Goal: Find specific page/section: Find specific page/section

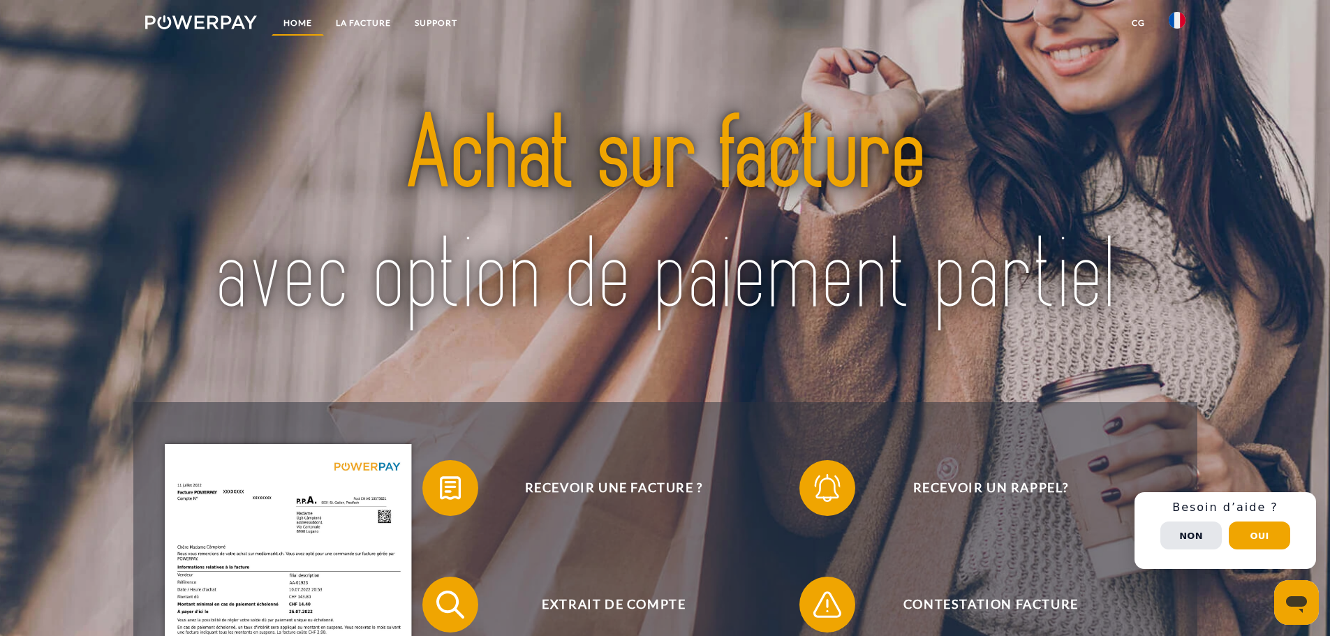
click at [310, 20] on link "Home" at bounding box center [298, 22] width 52 height 25
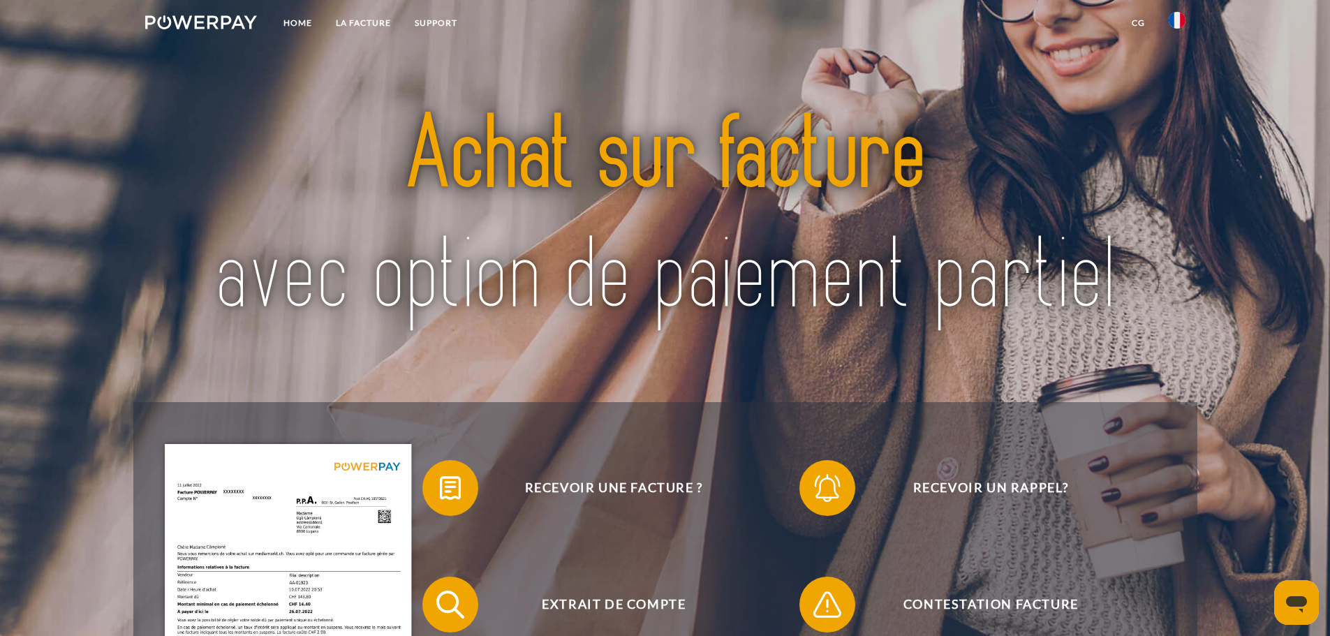
click at [212, 20] on img at bounding box center [201, 22] width 112 height 14
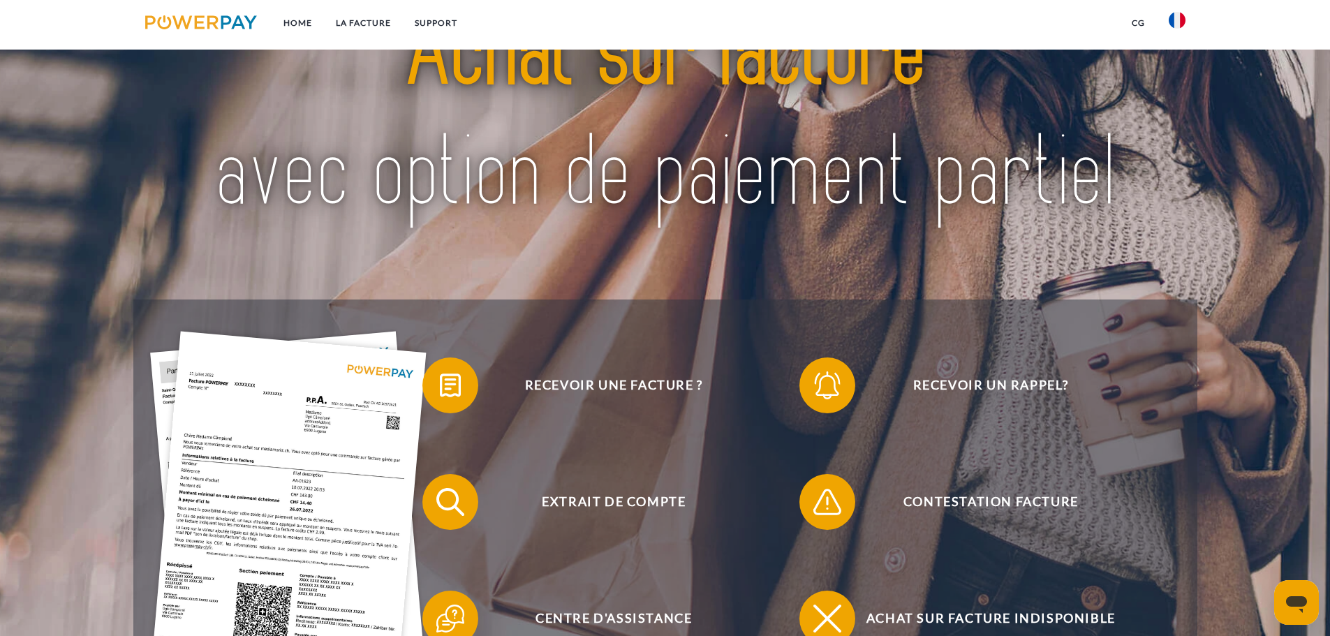
scroll to position [209, 0]
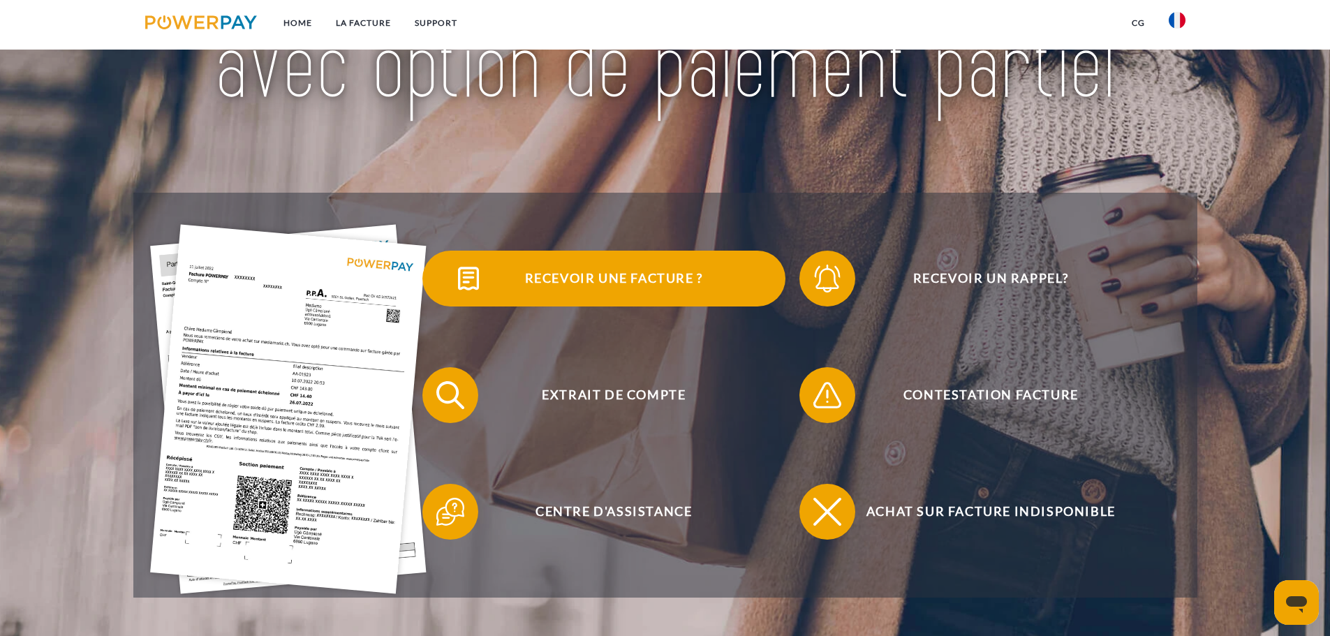
click at [566, 275] on span "Recevoir une facture ?" at bounding box center [614, 279] width 342 height 56
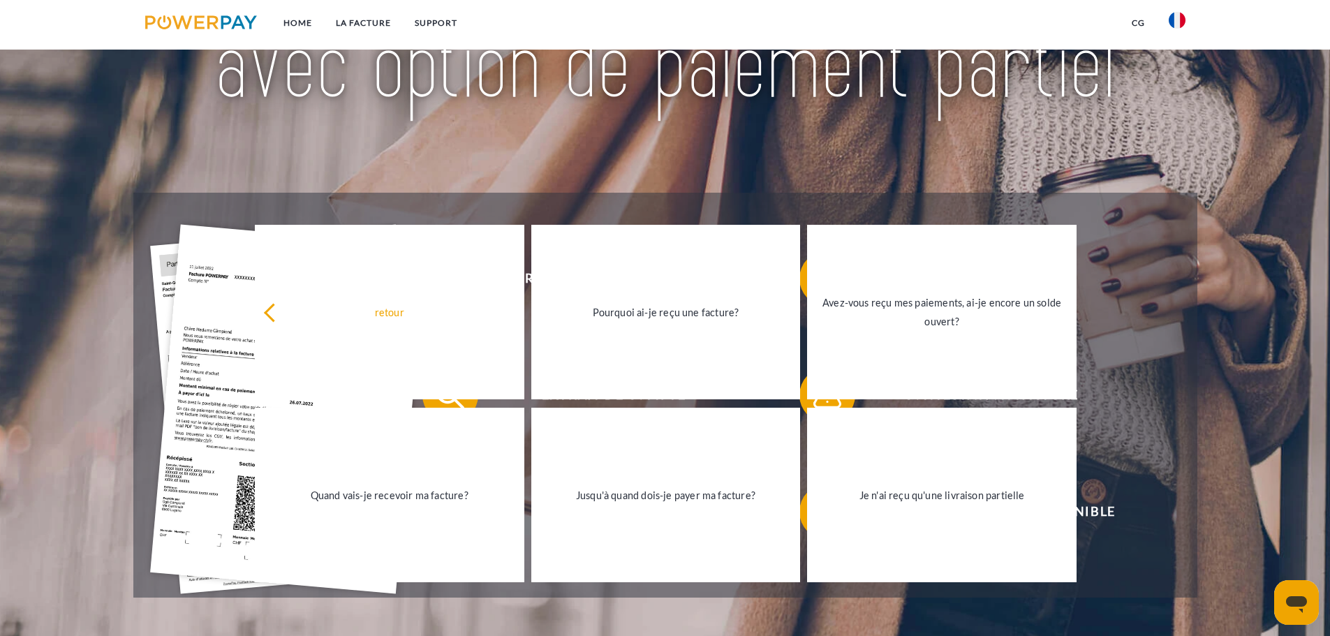
click at [984, 186] on div at bounding box center [665, 8] width 1064 height 371
click at [379, 23] on link "LA FACTURE" at bounding box center [363, 22] width 79 height 25
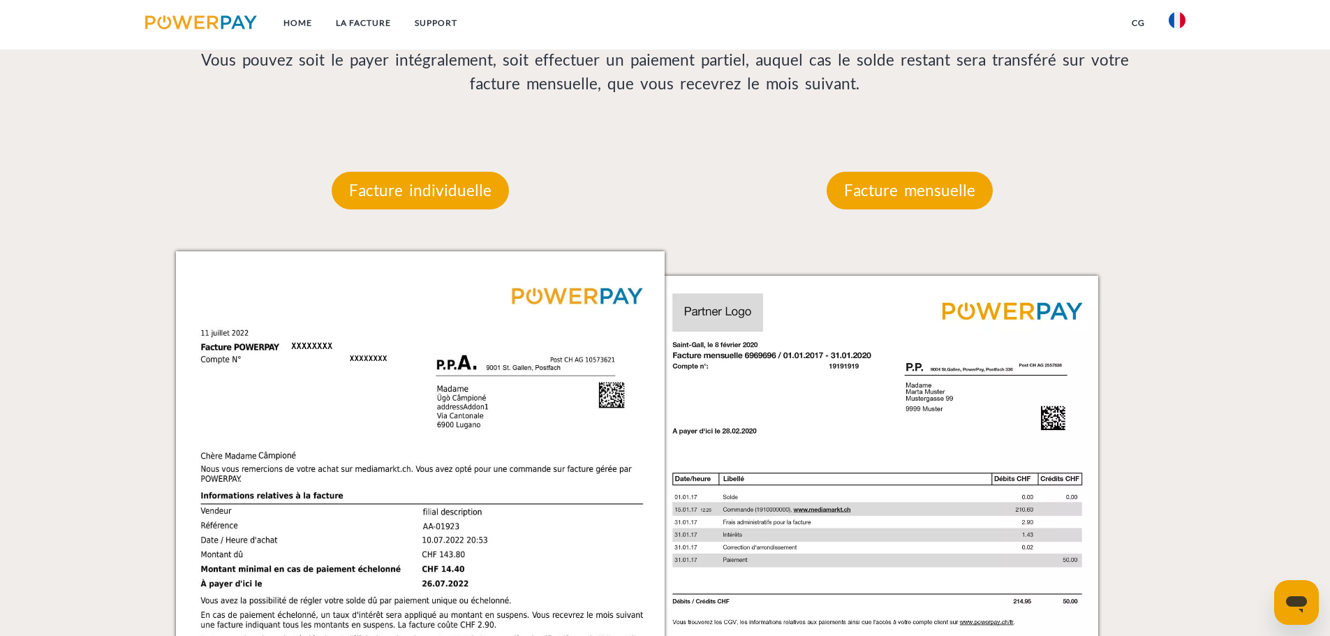
scroll to position [1121, 0]
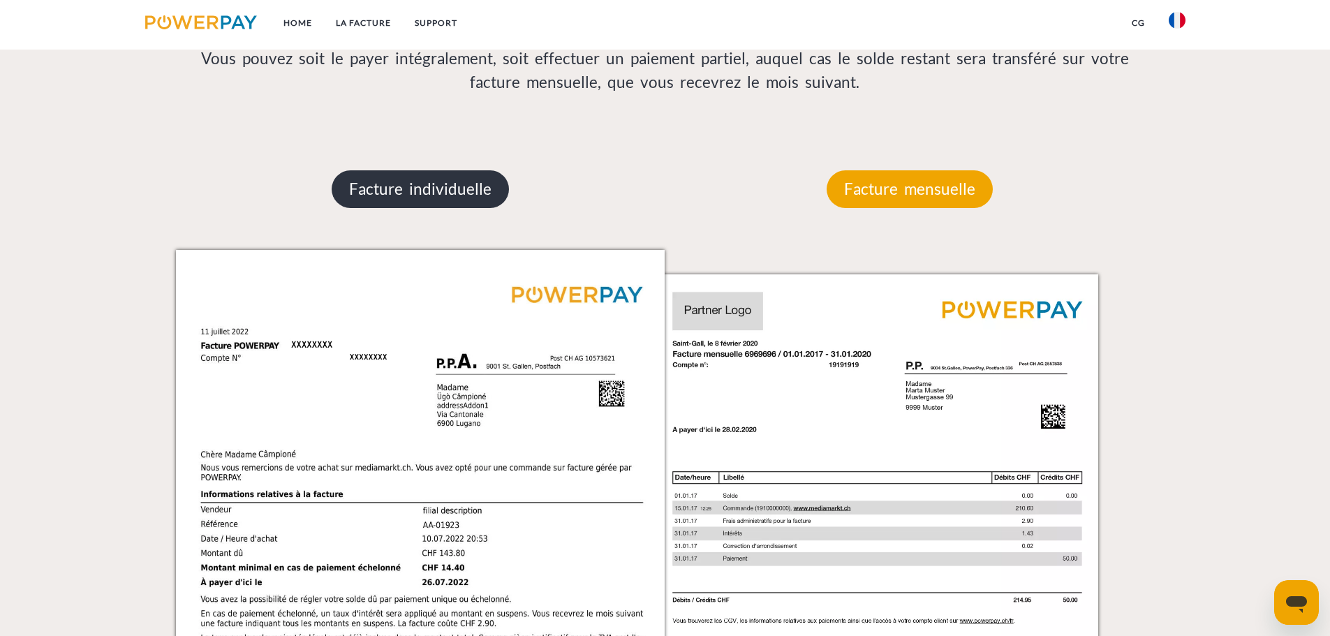
click at [490, 187] on p "Facture individuelle" at bounding box center [420, 189] width 177 height 38
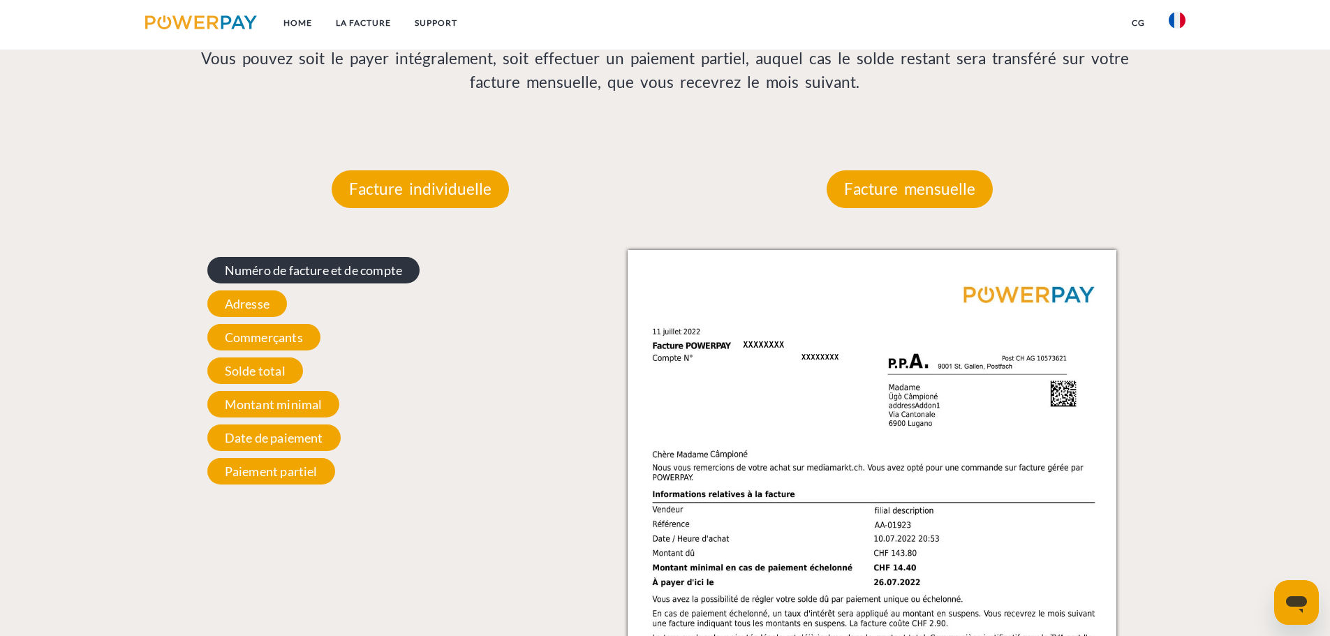
click at [390, 279] on span "Numéro de facture et de compte" at bounding box center [313, 270] width 212 height 27
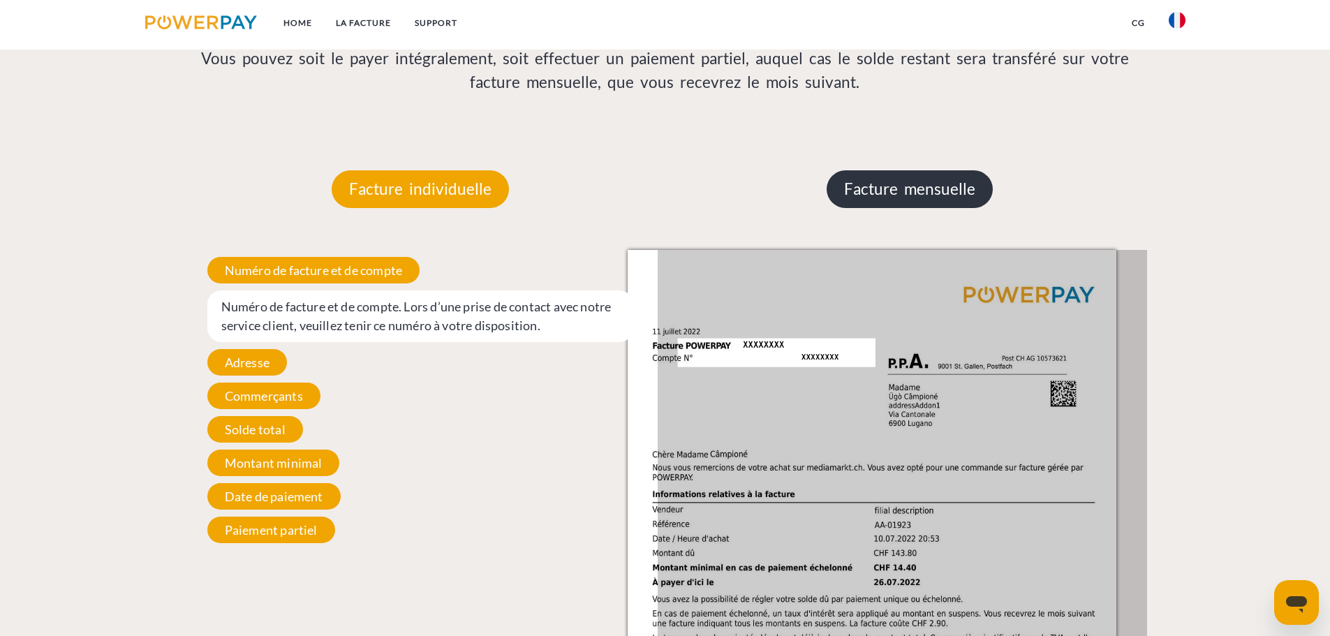
click at [871, 187] on p "Facture mensuelle" at bounding box center [910, 189] width 166 height 38
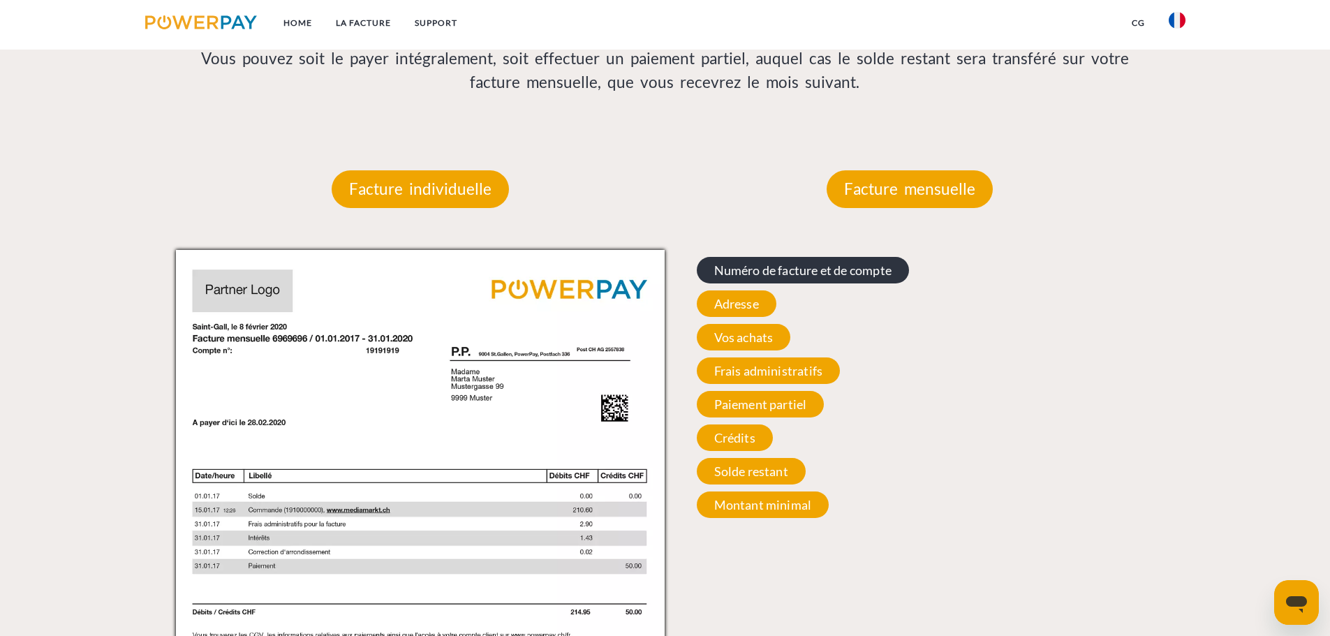
click at [805, 269] on span "Numéro de facture et de compte" at bounding box center [803, 270] width 212 height 27
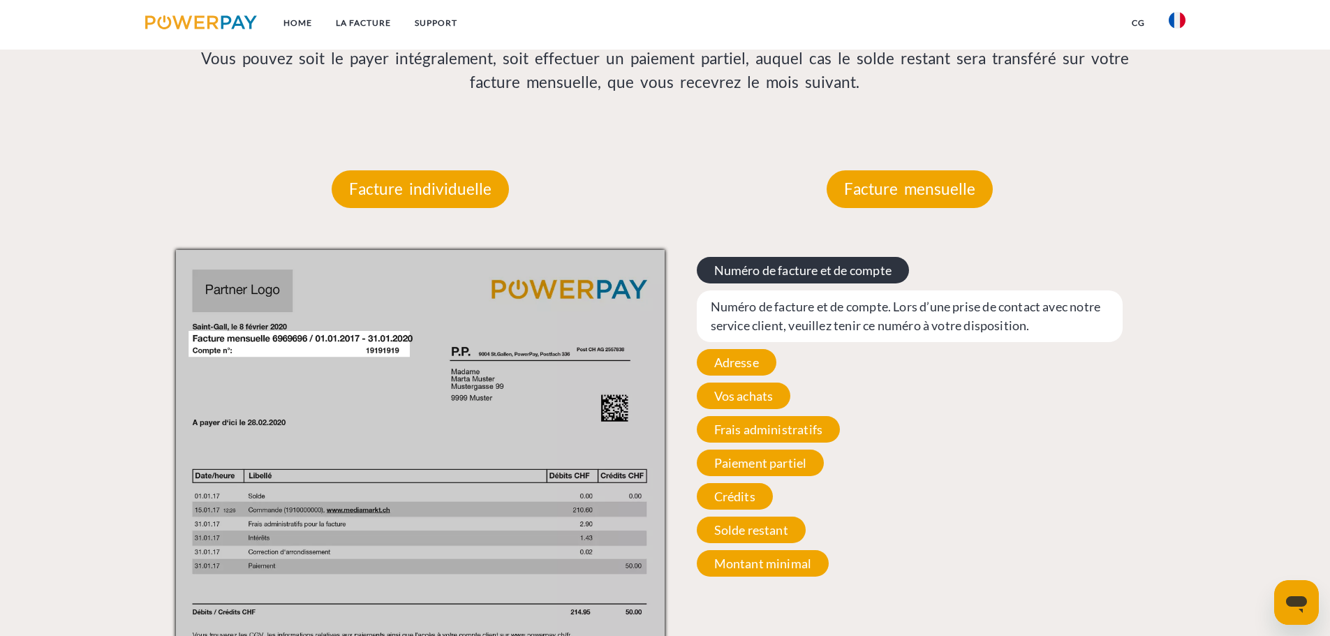
click at [805, 269] on span "Numéro de facture et de compte" at bounding box center [803, 270] width 212 height 27
click at [168, 24] on img at bounding box center [201, 22] width 112 height 14
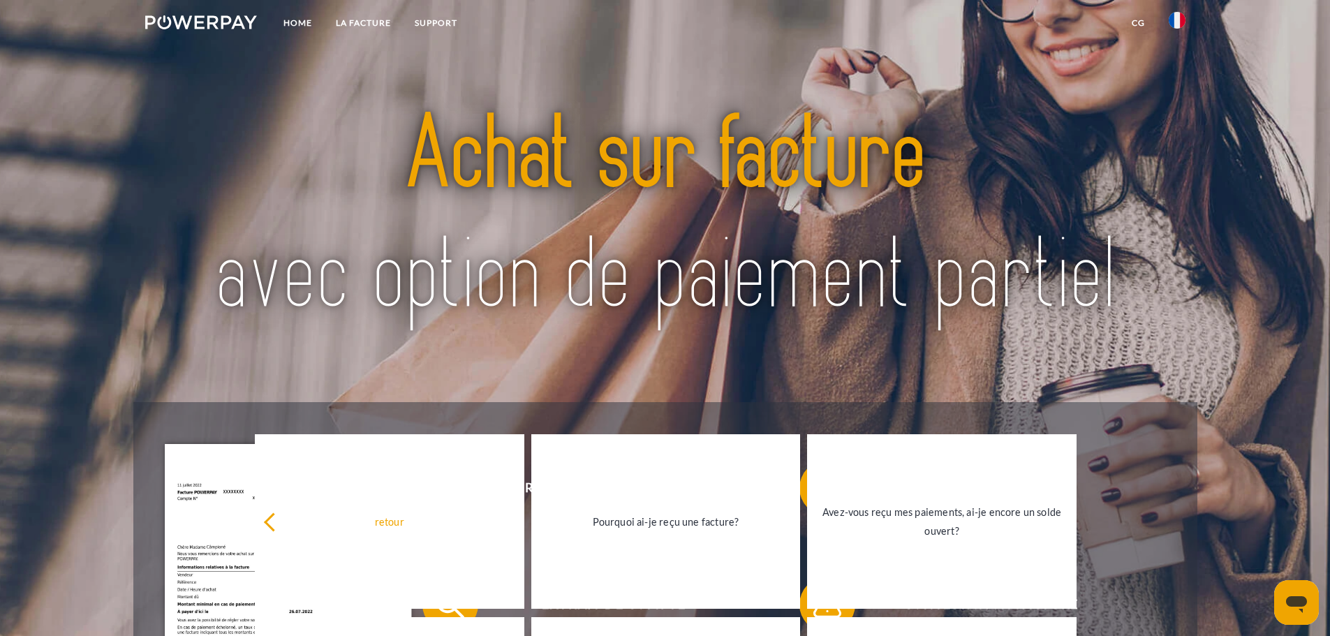
click at [1141, 22] on link "CG" at bounding box center [1138, 22] width 37 height 25
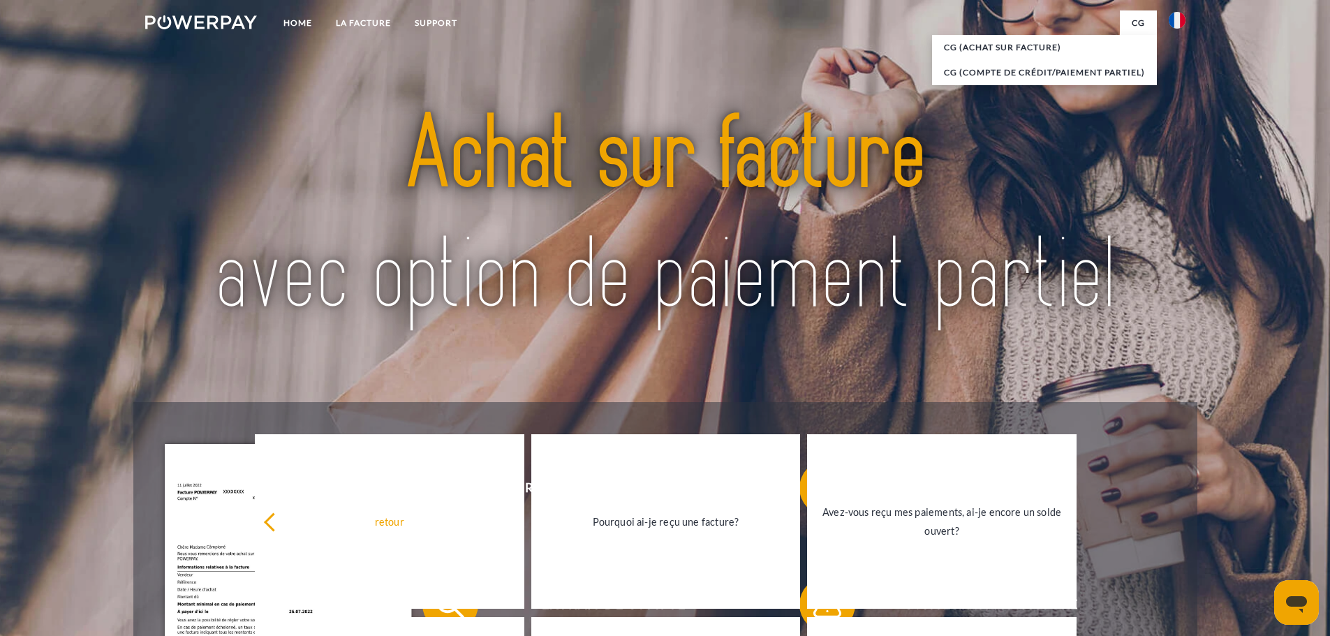
click at [1141, 22] on link "CG" at bounding box center [1138, 22] width 37 height 25
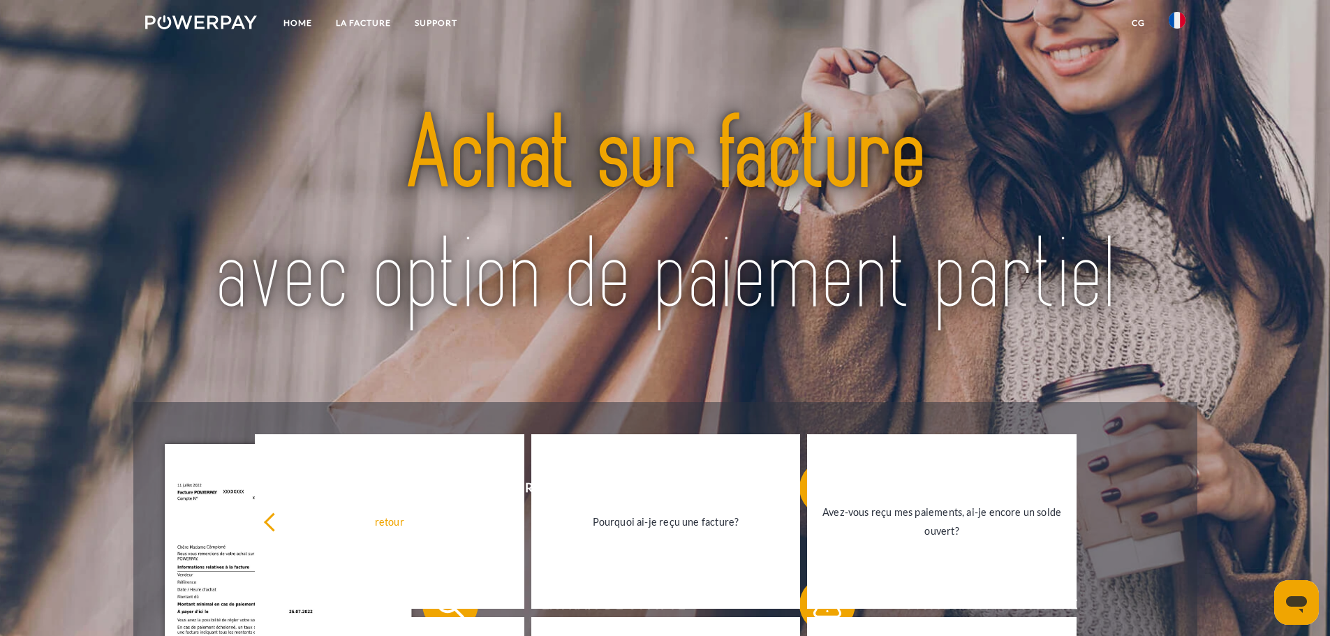
click at [1141, 22] on link "CG" at bounding box center [1138, 22] width 37 height 25
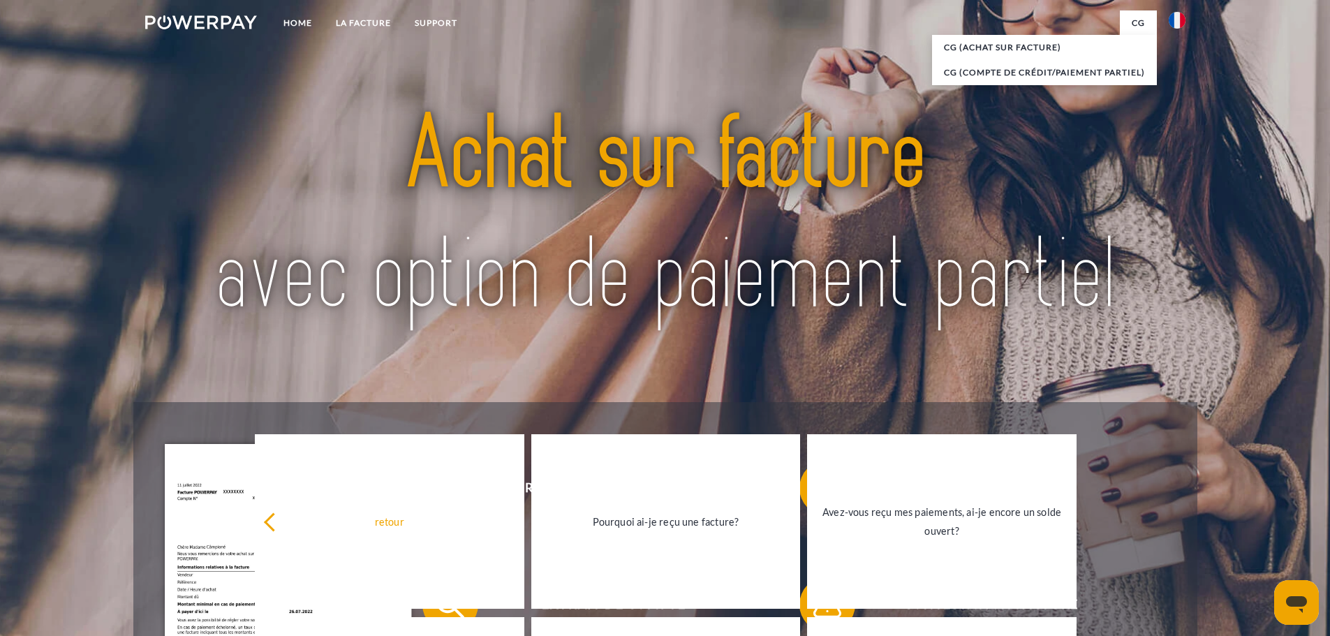
click at [1141, 22] on link "CG" at bounding box center [1138, 22] width 37 height 25
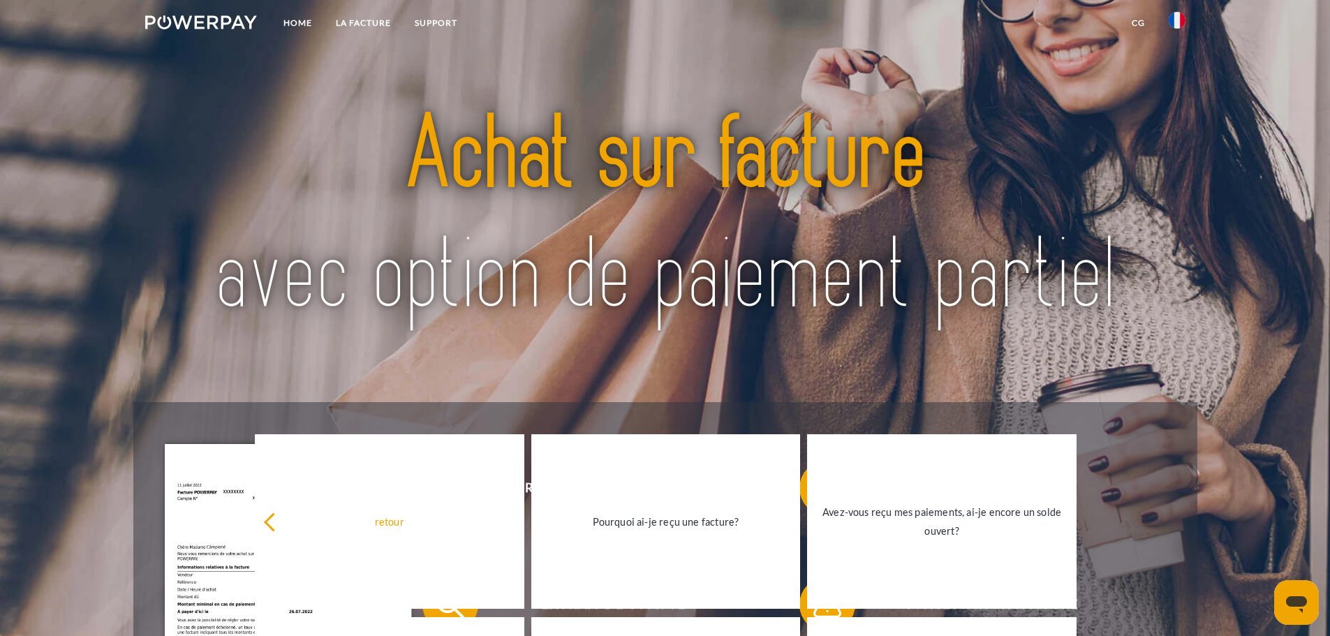
click at [1172, 20] on img at bounding box center [1177, 20] width 17 height 17
click at [959, 150] on img at bounding box center [665, 217] width 938 height 306
click at [645, 102] on img at bounding box center [665, 217] width 938 height 306
click at [1178, 11] on link at bounding box center [1177, 24] width 40 height 28
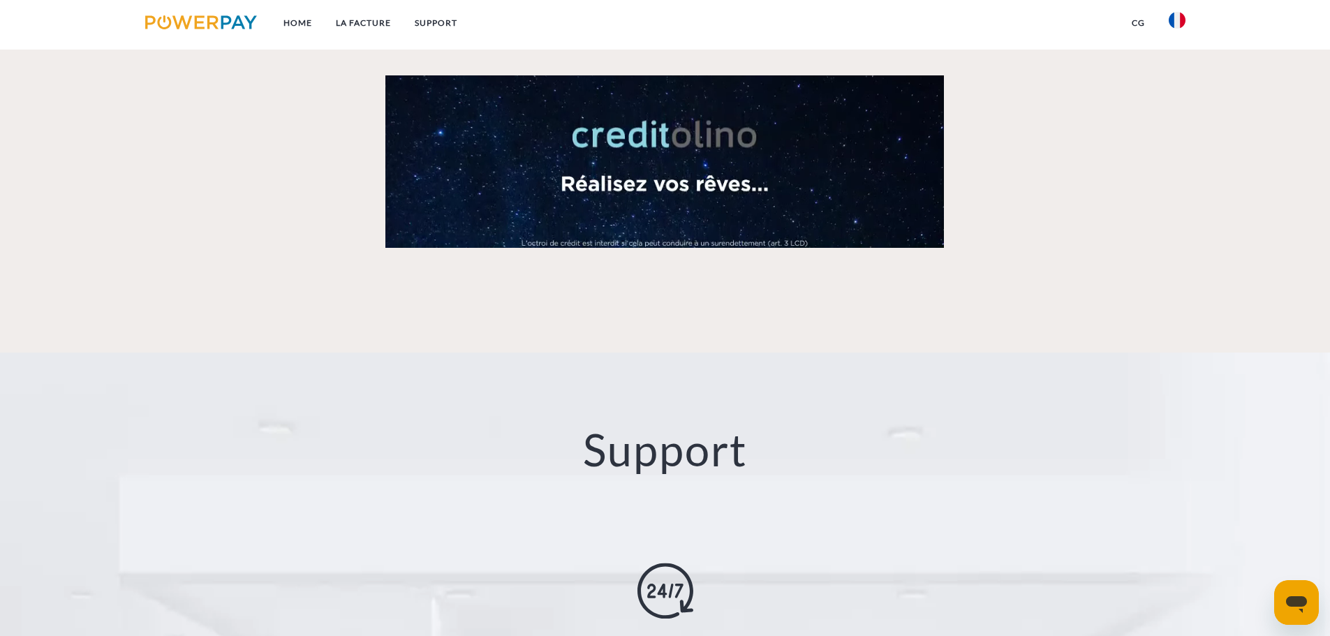
scroll to position [2374, 0]
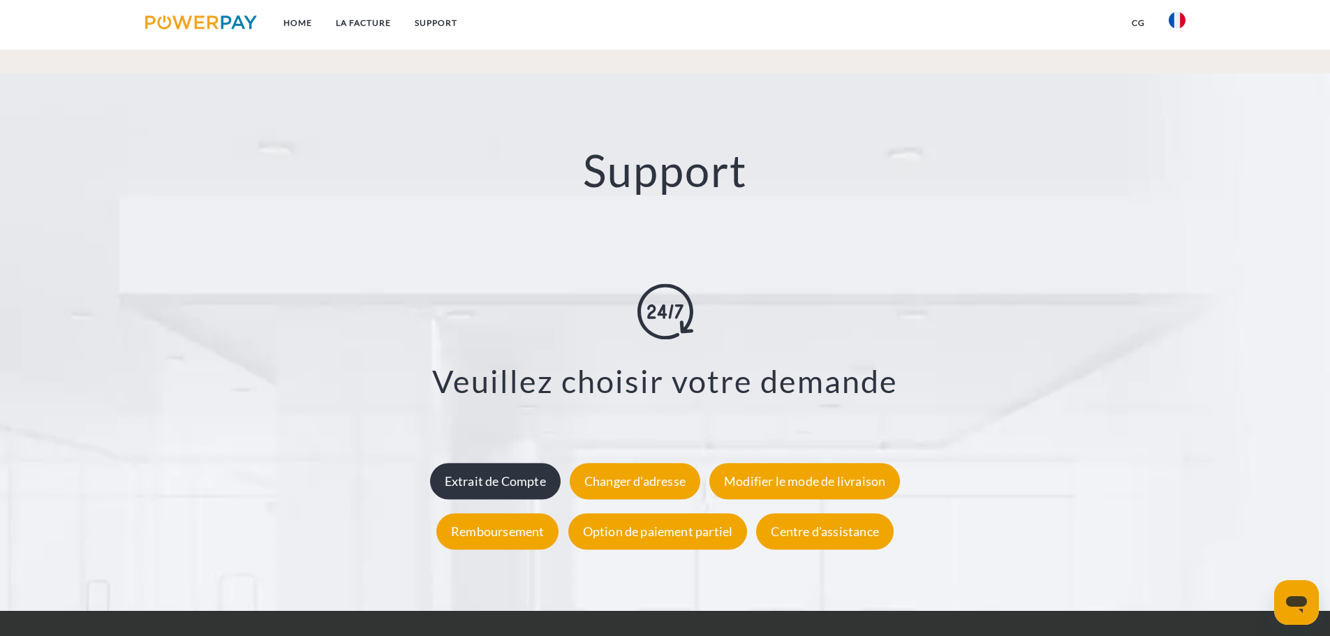
click at [489, 463] on div "Extrait de Compte" at bounding box center [495, 481] width 131 height 36
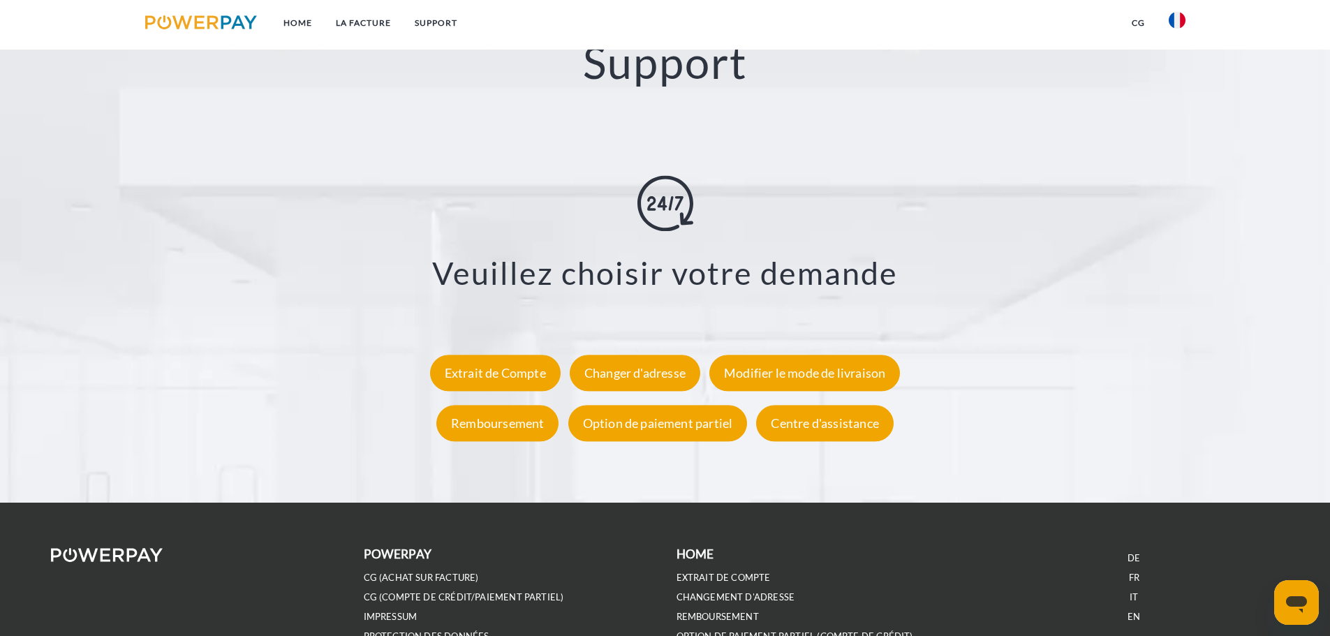
scroll to position [2548, 0]
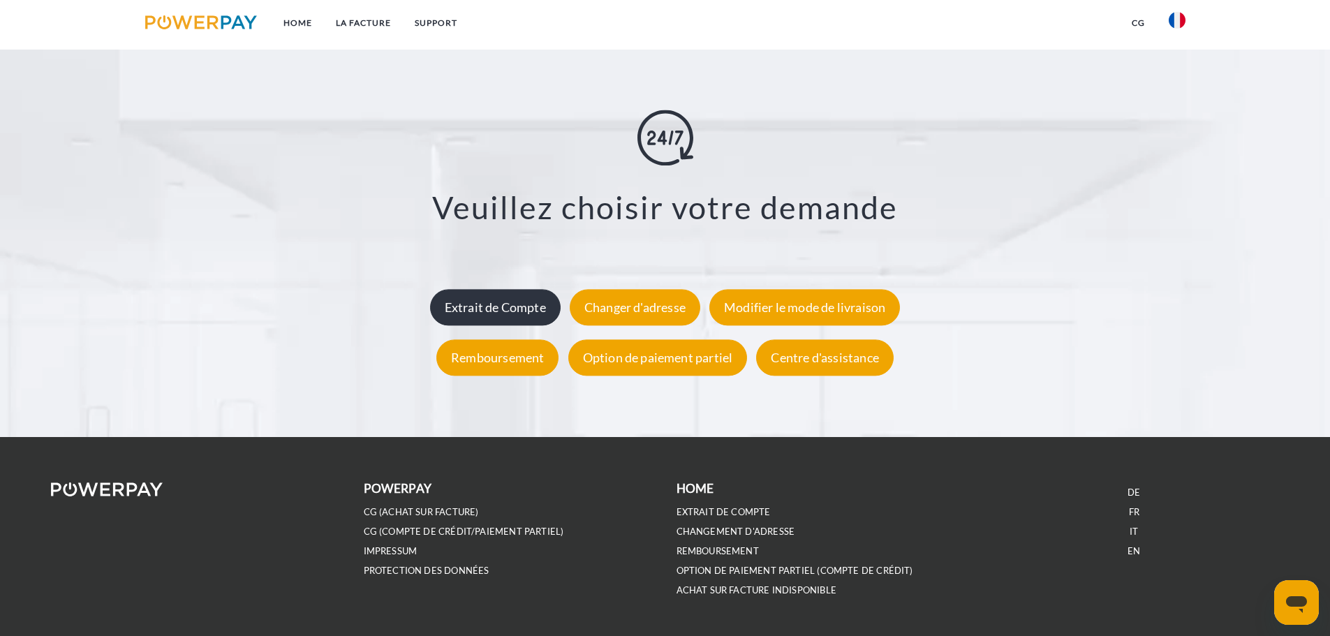
click at [533, 289] on div "Extrait de Compte" at bounding box center [495, 307] width 131 height 36
